Goal: Navigation & Orientation: Find specific page/section

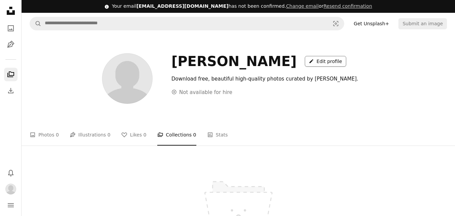
click at [305, 66] on link "A pencil Edit profile" at bounding box center [325, 61] width 41 height 11
